Goal: Use online tool/utility: Utilize a website feature to perform a specific function

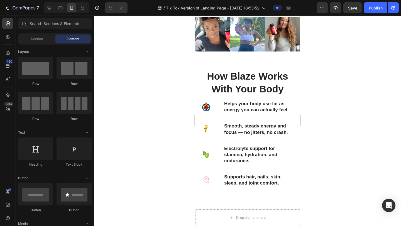
scroll to position [407, 0]
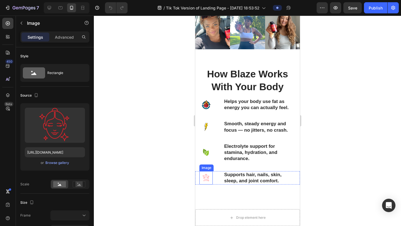
click at [206, 175] on img at bounding box center [205, 177] width 13 height 13
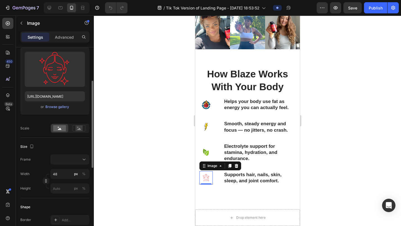
scroll to position [62, 0]
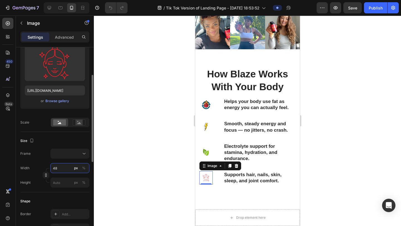
click at [58, 170] on input "48" at bounding box center [69, 168] width 39 height 10
type input "6"
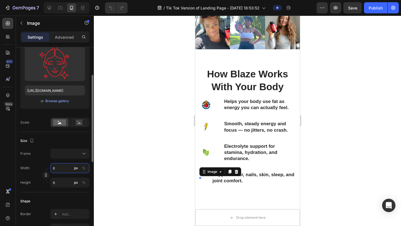
type input "60"
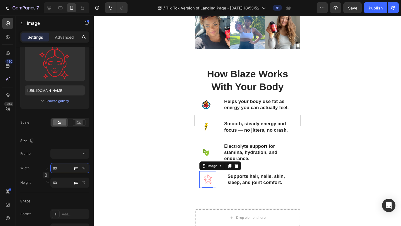
type input "60"
click at [340, 156] on div at bounding box center [247, 121] width 307 height 211
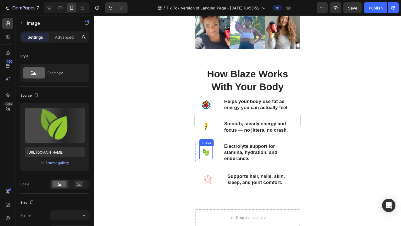
click at [203, 155] on img at bounding box center [205, 152] width 13 height 13
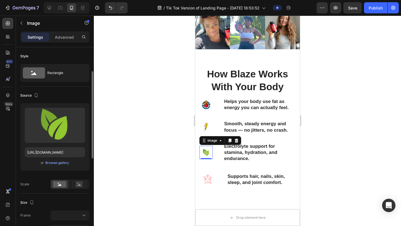
scroll to position [71, 0]
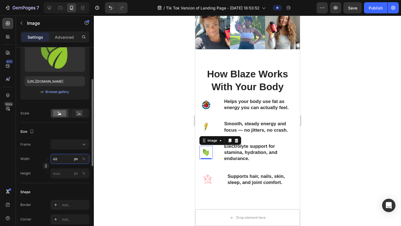
click at [64, 161] on input "48" at bounding box center [69, 159] width 39 height 10
type input "6"
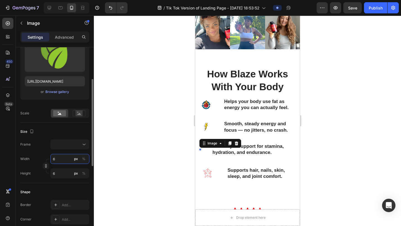
type input "60"
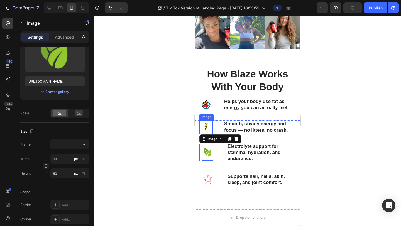
click at [208, 125] on img at bounding box center [205, 126] width 13 height 13
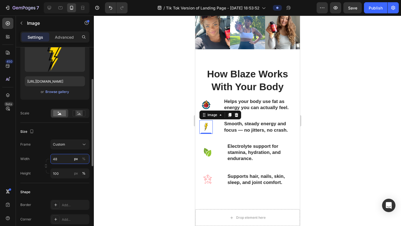
click at [63, 160] on input "48" at bounding box center [69, 159] width 39 height 10
type input "60"
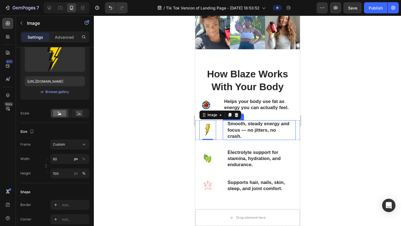
click at [340, 110] on div at bounding box center [247, 121] width 307 height 211
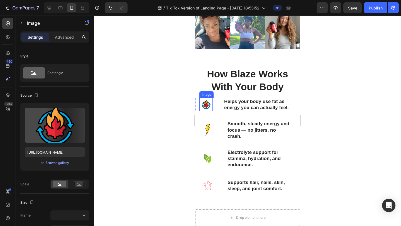
click at [208, 109] on img at bounding box center [205, 104] width 13 height 13
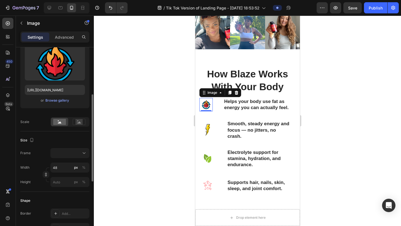
scroll to position [104, 0]
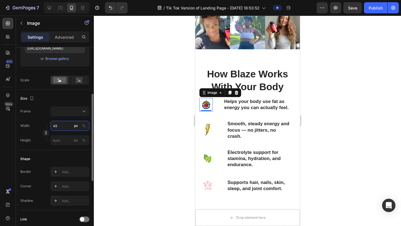
click at [67, 125] on input "48" at bounding box center [69, 126] width 39 height 10
type input "6"
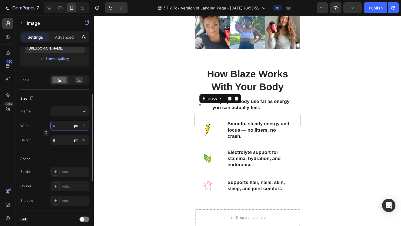
type input "60"
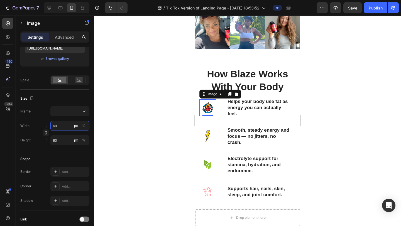
type input "60"
click at [340, 110] on div at bounding box center [247, 121] width 307 height 211
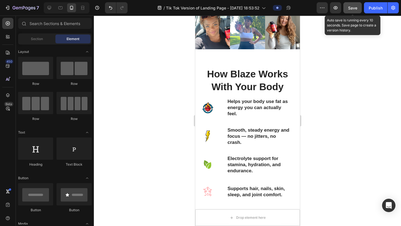
click at [340, 4] on button "Save" at bounding box center [353, 7] width 18 height 11
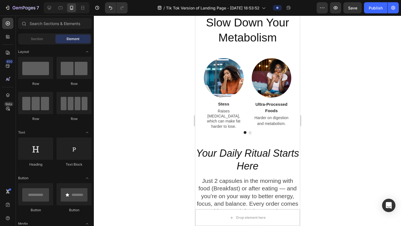
scroll to position [1097, 0]
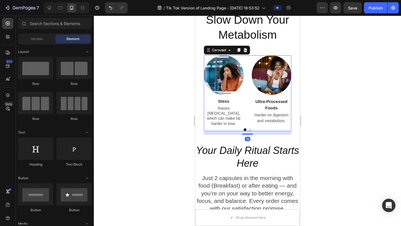
click at [250, 129] on button "Dot" at bounding box center [250, 129] width 3 height 3
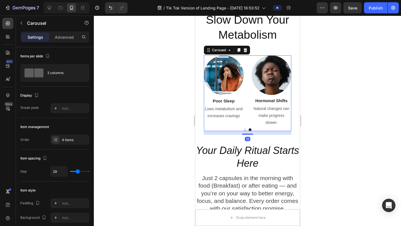
click at [245, 130] on button "Dot" at bounding box center [244, 129] width 3 height 3
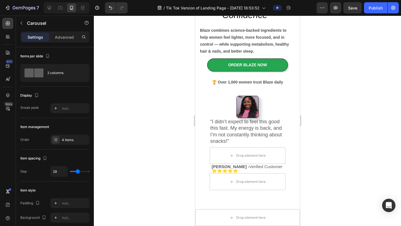
scroll to position [80, 0]
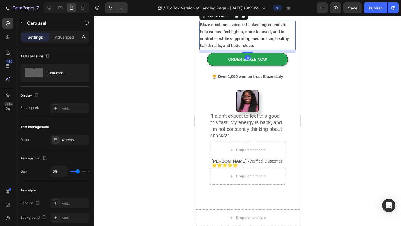
click at [252, 50] on p "Blaze combines science-backed ingredients to help women feel lighter, more focu…" at bounding box center [247, 35] width 95 height 28
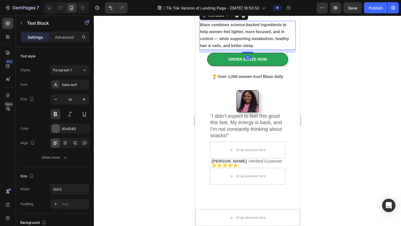
click at [254, 50] on p "Blaze combines science-backed ingredients to help women feel lighter, more focu…" at bounding box center [247, 35] width 95 height 28
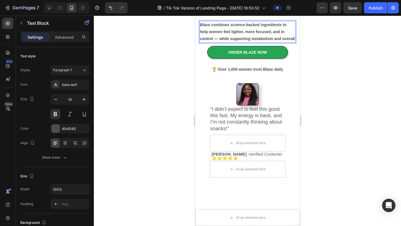
click at [218, 43] on p "Blaze combines science-backed ingredients to help women feel lighter, more focu…" at bounding box center [247, 31] width 95 height 21
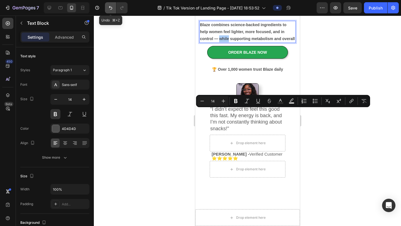
click at [110, 10] on icon "Undo/Redo" at bounding box center [111, 8] width 6 height 6
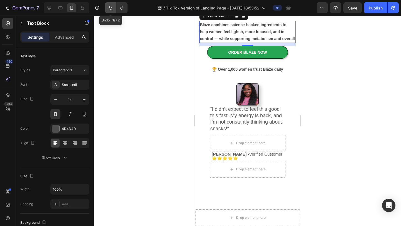
click at [110, 10] on icon "Undo/Redo" at bounding box center [111, 8] width 6 height 6
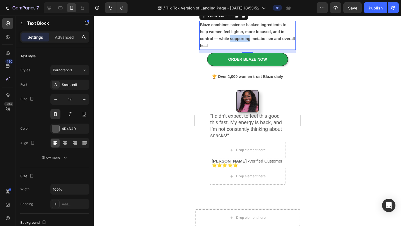
click at [248, 50] on p "Blaze combines science-backed ingredients to help women feel lighter, more focu…" at bounding box center [247, 35] width 95 height 28
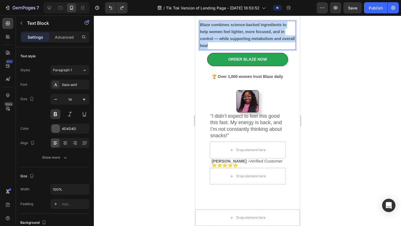
click at [248, 50] on p "Blaze combines science-backed ingredients to help women feel lighter, more focu…" at bounding box center [247, 35] width 95 height 28
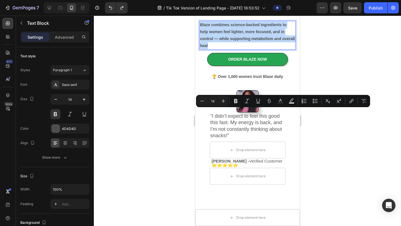
copy p "Blaze combines science-backed ingredients to help women feel lighter, more focu…"
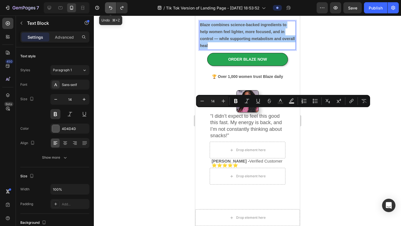
click at [109, 8] on icon "Undo/Redo" at bounding box center [111, 8] width 6 height 6
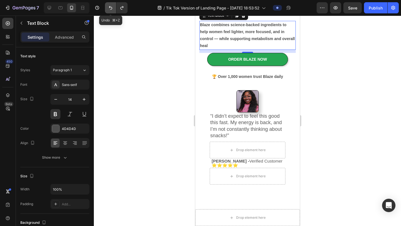
click at [109, 8] on icon "Undo/Redo" at bounding box center [111, 8] width 6 height 6
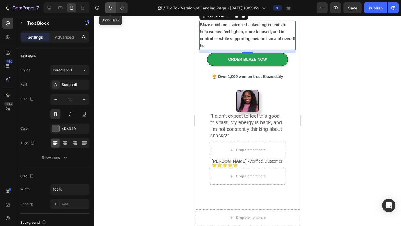
click at [109, 8] on icon "Undo/Redo" at bounding box center [111, 8] width 6 height 6
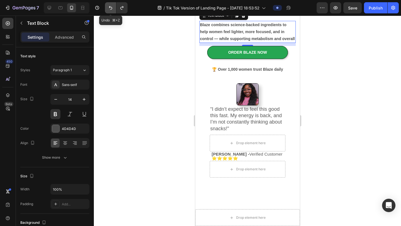
click at [109, 8] on icon "Undo/Redo" at bounding box center [111, 8] width 6 height 6
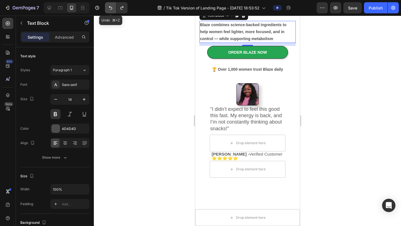
click at [109, 8] on icon "Undo/Redo" at bounding box center [111, 8] width 6 height 6
click at [110, 8] on icon "Undo/Redo" at bounding box center [111, 8] width 6 height 6
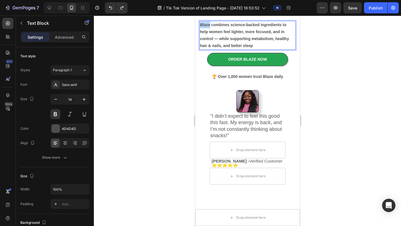
click at [208, 50] on p "Blaze combines science-backed ingredients to help women feel lighter, more focu…" at bounding box center [247, 35] width 95 height 28
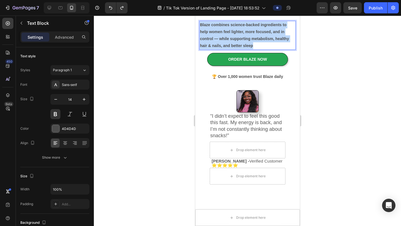
click at [208, 50] on p "Blaze combines science-backed ingredients to help women feel lighter, more focu…" at bounding box center [247, 35] width 95 height 28
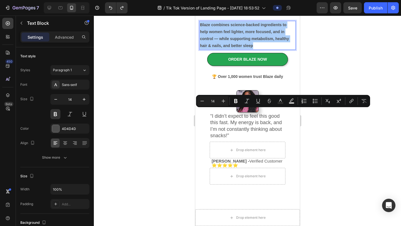
click at [152, 65] on div at bounding box center [247, 121] width 307 height 211
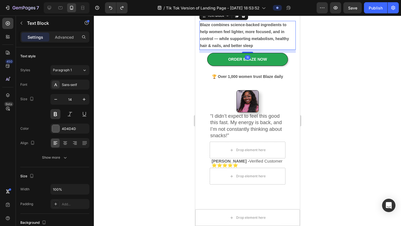
click at [257, 50] on p "Blaze combines science-backed ingredients to help women feel lighter, more focu…" at bounding box center [247, 35] width 95 height 28
click at [327, 151] on div at bounding box center [247, 121] width 307 height 211
click at [259, 50] on p "Blaze combines science-backed ingredients to help women feel lighter, more focu…" at bounding box center [247, 35] width 95 height 28
click at [340, 91] on div at bounding box center [247, 121] width 307 height 211
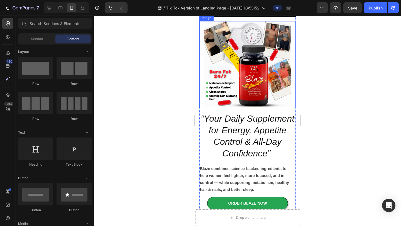
scroll to position [57, 0]
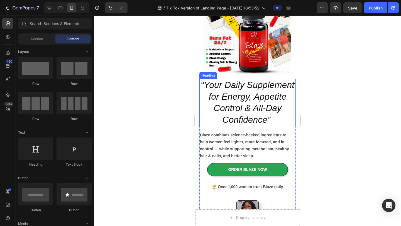
click at [246, 113] on h2 "“Your Daily Supplement for Energy, Appetite Control & All-Day Confidence”" at bounding box center [247, 102] width 96 height 47
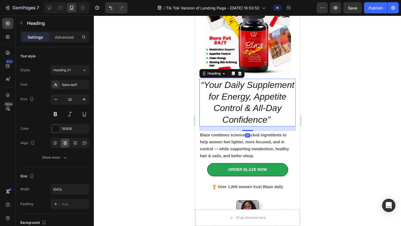
click at [246, 113] on h2 "“Your Daily Supplement for Energy, Appetite Control & All-Day Confidence”" at bounding box center [247, 102] width 96 height 47
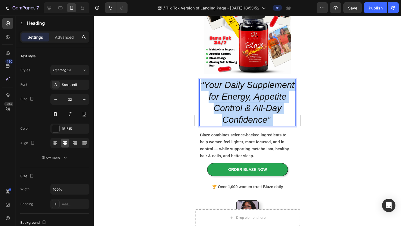
click at [246, 113] on p "“Your Daily Supplement for Energy, Appetite Control & All-Day Confidence”" at bounding box center [247, 102] width 95 height 46
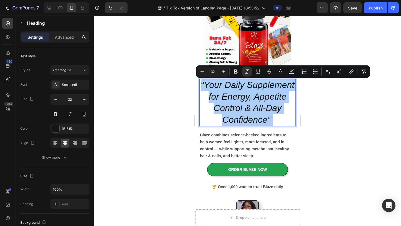
click at [328, 123] on div at bounding box center [247, 121] width 307 height 211
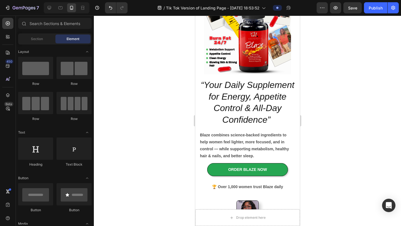
click at [340, 89] on div at bounding box center [247, 121] width 307 height 211
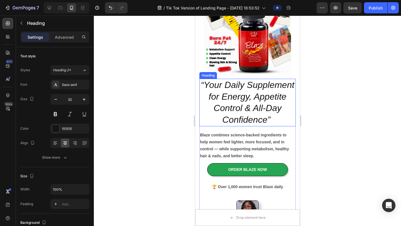
click at [292, 90] on icon "“Your Daily Supplement for Energy, Appetite Control & All-Day Confidence”" at bounding box center [248, 102] width 94 height 45
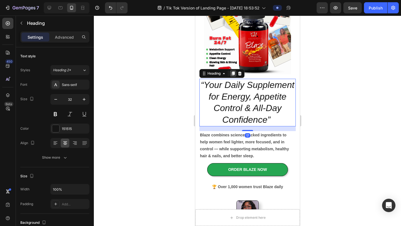
click at [235, 73] on icon at bounding box center [233, 74] width 3 height 4
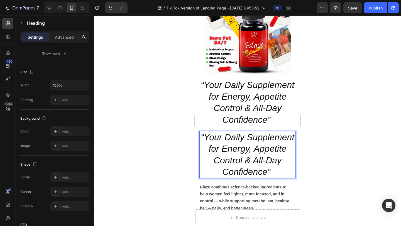
click at [276, 169] on h2 "“Your Daily Supplement for Energy, Appetite Control & All-Day Confidence”" at bounding box center [247, 154] width 96 height 47
click at [276, 169] on p "“Your Daily Supplement for Energy, Appetite Control & All-Day Confidence”" at bounding box center [247, 155] width 95 height 46
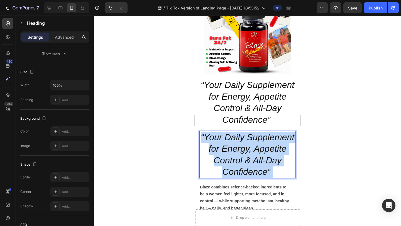
click at [276, 169] on p "“Your Daily Supplement for Energy, Appetite Control & All-Day Confidence”" at bounding box center [247, 155] width 95 height 46
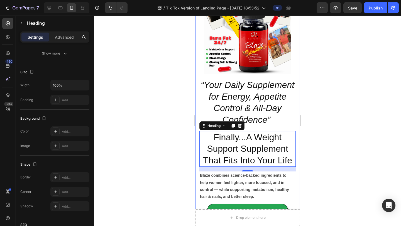
click at [327, 154] on div at bounding box center [247, 121] width 307 height 211
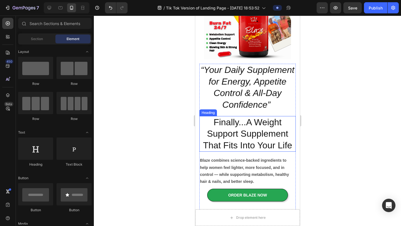
scroll to position [71, 0]
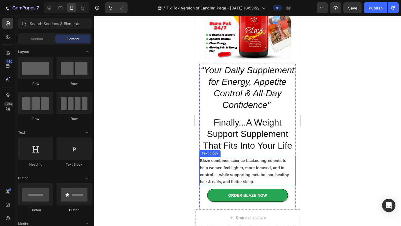
click at [270, 175] on p "Blaze combines science-backed ingredients to help women feel lighter, more focu…" at bounding box center [247, 171] width 95 height 28
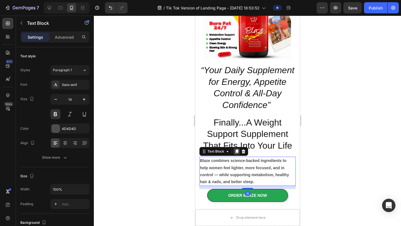
click at [236, 154] on div at bounding box center [236, 151] width 7 height 7
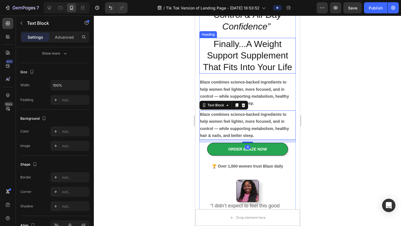
scroll to position [160, 0]
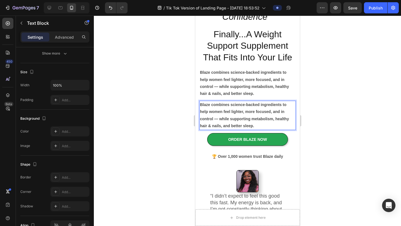
click at [257, 114] on p "Blaze combines science-backed ingredients to help women feel lighter, more focu…" at bounding box center [247, 115] width 95 height 28
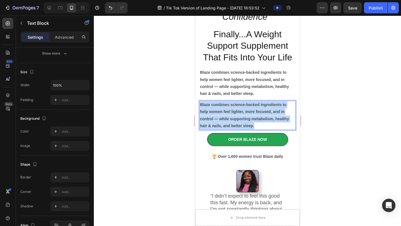
click at [257, 114] on p "Blaze combines science-backed ingredients to help women feel lighter, more focu…" at bounding box center [247, 115] width 95 height 28
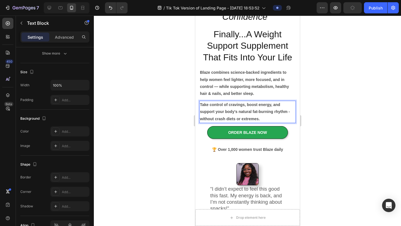
click at [323, 101] on div at bounding box center [247, 121] width 307 height 211
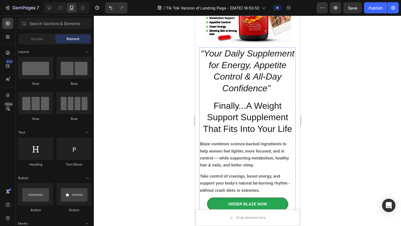
scroll to position [84, 0]
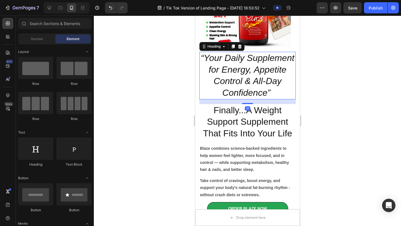
click at [252, 66] on icon "“Your Daily Supplement for Energy, Appetite Control & All-Day Confidence”" at bounding box center [248, 75] width 94 height 45
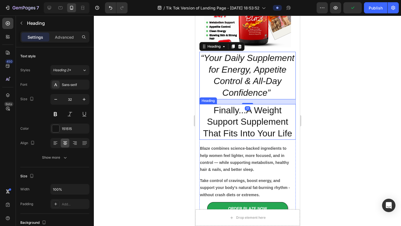
click at [231, 117] on p "Finally...A Weight Support Supplement That Fits Into Your Life" at bounding box center [247, 122] width 95 height 35
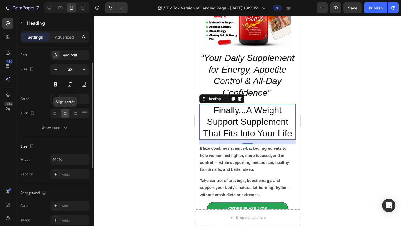
scroll to position [29, 0]
click at [340, 102] on div at bounding box center [247, 121] width 307 height 211
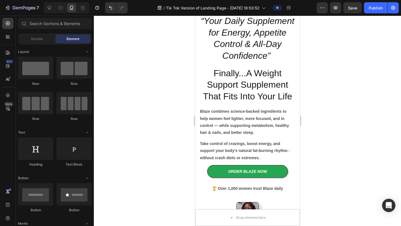
scroll to position [143, 0]
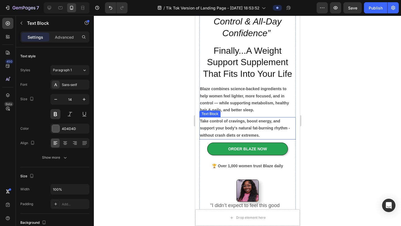
click at [267, 133] on p "Take control of cravings, boost energy, and support your body's natural fat-bur…" at bounding box center [247, 128] width 95 height 21
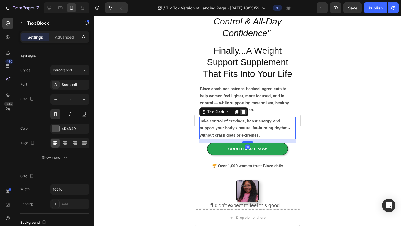
click at [241, 112] on icon at bounding box center [243, 112] width 4 height 4
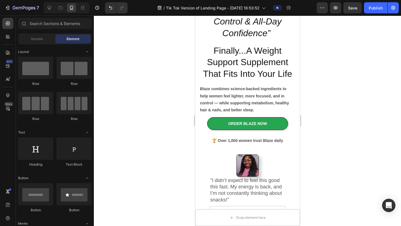
click at [333, 96] on div at bounding box center [247, 121] width 307 height 211
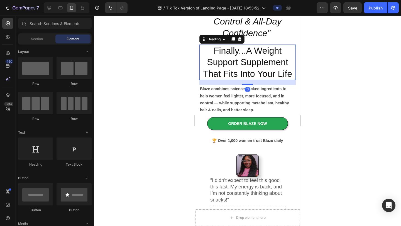
click at [277, 67] on h2 "Finally...A Weight Support Supplement That Fits Into Your Life" at bounding box center [247, 63] width 96 height 36
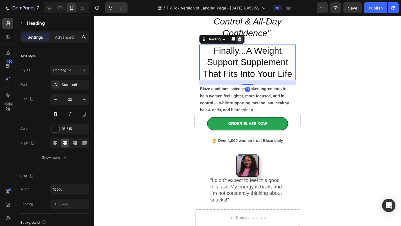
click at [240, 39] on icon at bounding box center [239, 39] width 4 height 4
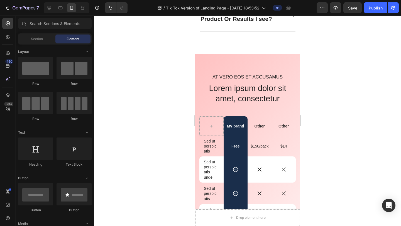
scroll to position [2300, 0]
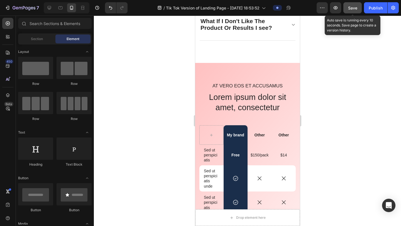
click at [340, 9] on span "Save" at bounding box center [352, 8] width 9 height 5
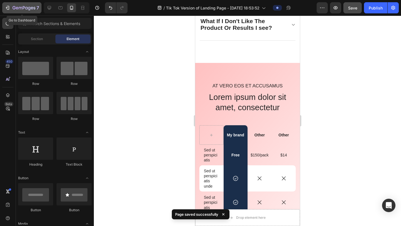
click at [11, 9] on div "7" at bounding box center [22, 7] width 34 height 7
